Goal: Task Accomplishment & Management: Complete application form

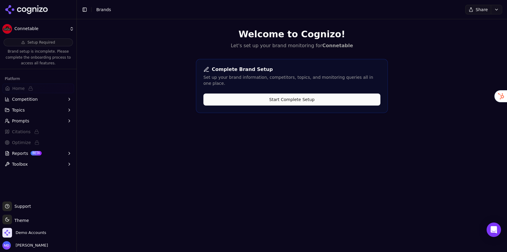
click at [303, 93] on button "Start Complete Setup" at bounding box center [291, 99] width 177 height 12
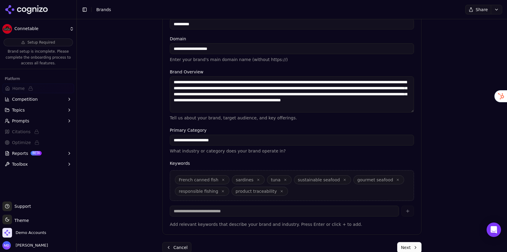
scroll to position [126, 0]
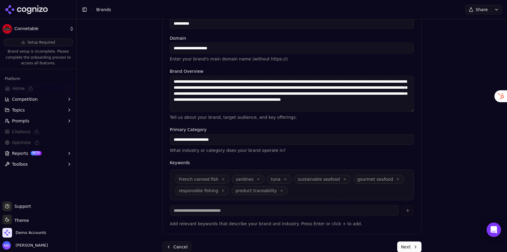
click at [405, 247] on button "Next" at bounding box center [409, 246] width 24 height 11
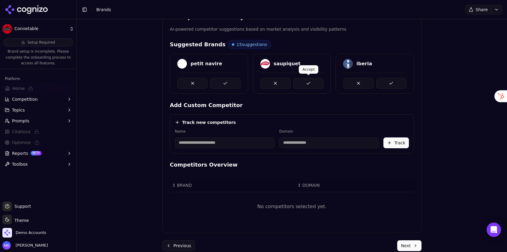
click at [318, 81] on button at bounding box center [308, 83] width 30 height 11
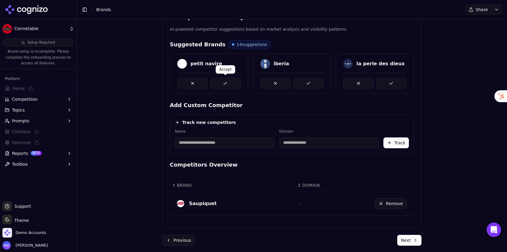
click at [230, 81] on button at bounding box center [225, 83] width 30 height 11
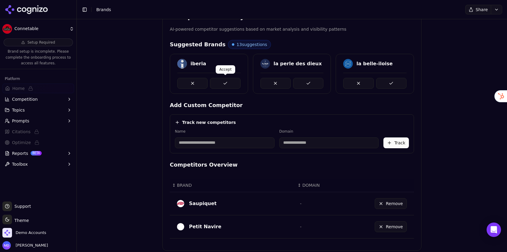
click at [230, 85] on button at bounding box center [225, 83] width 30 height 11
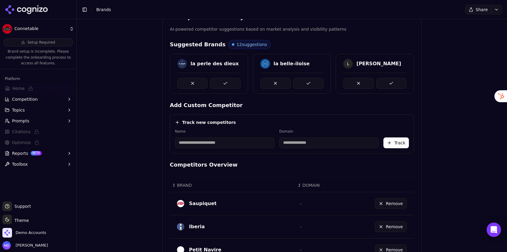
click at [230, 85] on button at bounding box center [225, 83] width 30 height 11
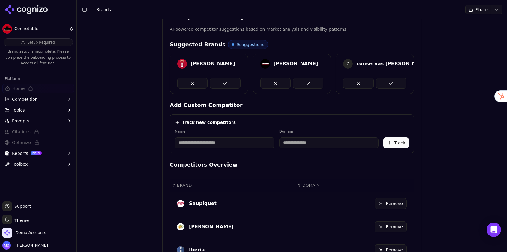
click at [230, 85] on button at bounding box center [225, 83] width 30 height 11
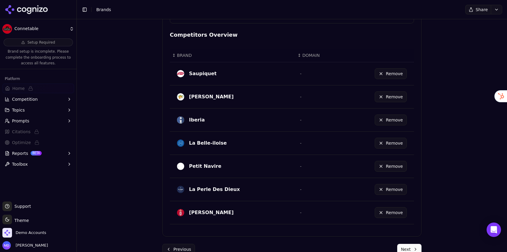
scroll to position [268, 0]
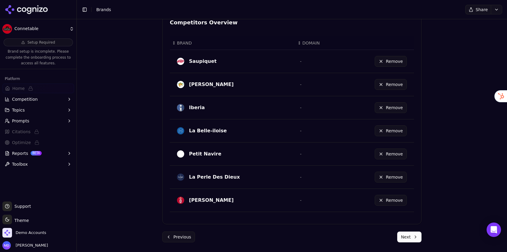
click at [407, 236] on button "Next" at bounding box center [409, 236] width 24 height 11
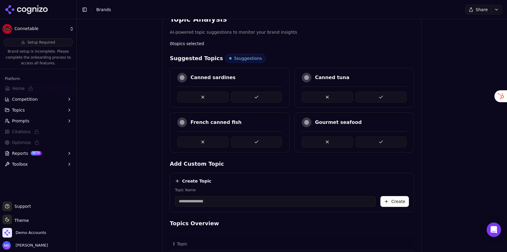
scroll to position [118, 0]
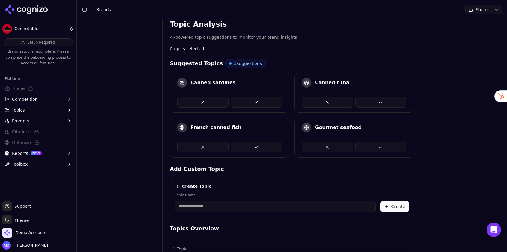
click at [256, 102] on button at bounding box center [256, 102] width 51 height 11
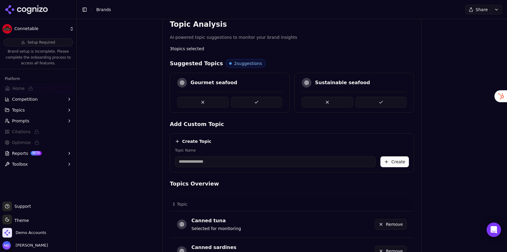
click at [256, 102] on button at bounding box center [256, 102] width 51 height 11
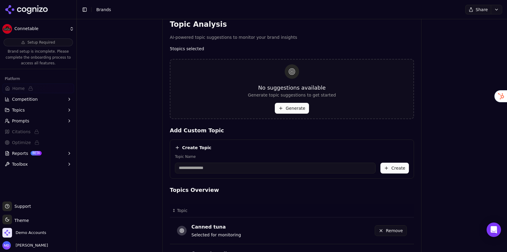
scroll to position [257, 0]
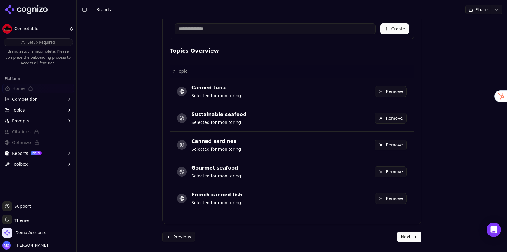
click at [386, 170] on button "Remove" at bounding box center [391, 171] width 32 height 11
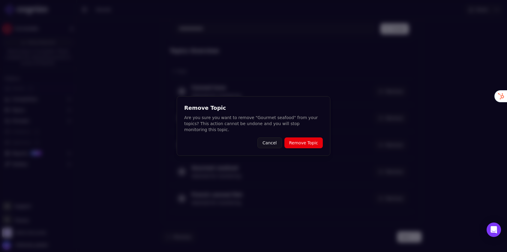
click at [302, 132] on div "Remove Topic Are you sure you want to remove "Gourmet seafood" from your topics…" at bounding box center [254, 125] width 154 height 59
drag, startPoint x: 302, startPoint y: 136, endPoint x: 295, endPoint y: 112, distance: 25.3
click at [302, 137] on button "Remove Topic" at bounding box center [304, 142] width 38 height 11
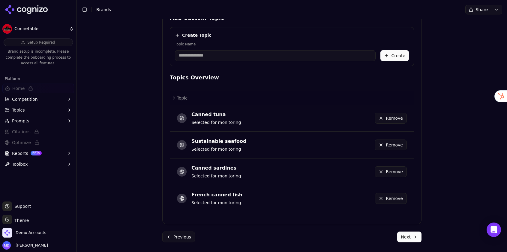
scroll to position [231, 0]
click at [387, 117] on button "Remove" at bounding box center [391, 118] width 32 height 11
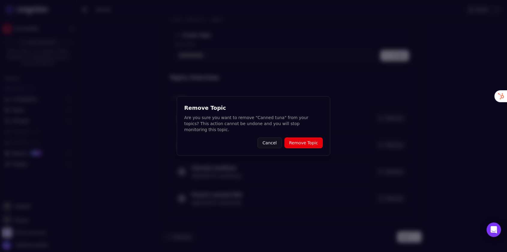
drag, startPoint x: 300, startPoint y: 136, endPoint x: 298, endPoint y: 133, distance: 3.6
click at [300, 137] on button "Remove Topic" at bounding box center [304, 142] width 38 height 11
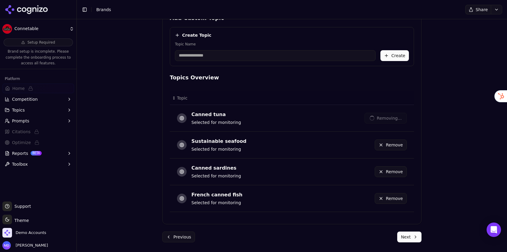
click at [259, 54] on input "Topic Name" at bounding box center [275, 55] width 201 height 11
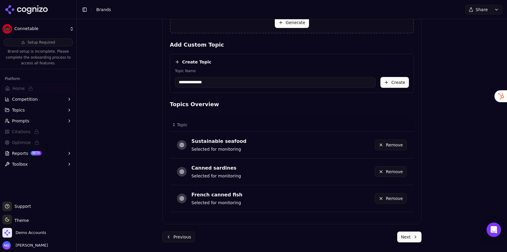
click at [195, 81] on input "**********" at bounding box center [275, 82] width 201 height 11
type input "**********"
click at [400, 82] on button "Create" at bounding box center [395, 82] width 29 height 11
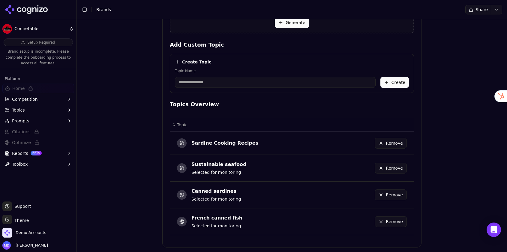
scroll to position [227, 0]
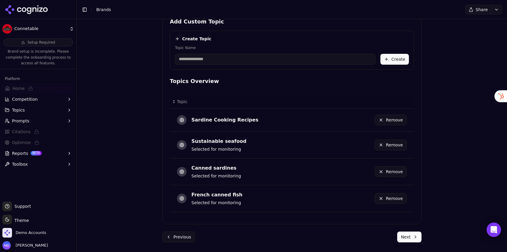
click at [404, 237] on button "Next" at bounding box center [409, 236] width 24 height 11
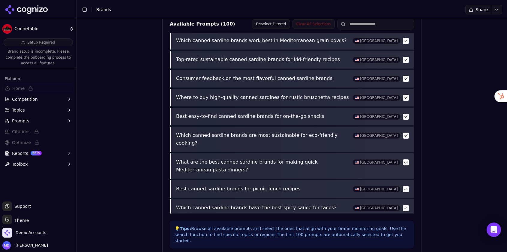
scroll to position [252, 0]
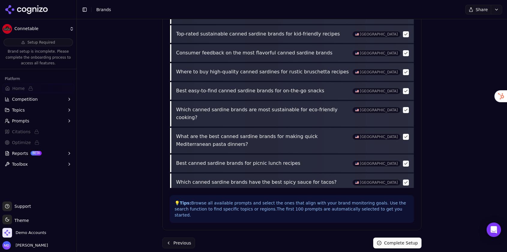
click at [390, 237] on button "Complete Setup" at bounding box center [397, 242] width 48 height 11
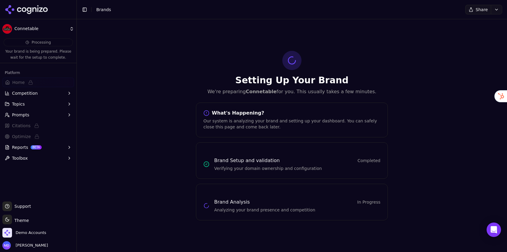
scroll to position [0, 0]
